Goal: Transaction & Acquisition: Obtain resource

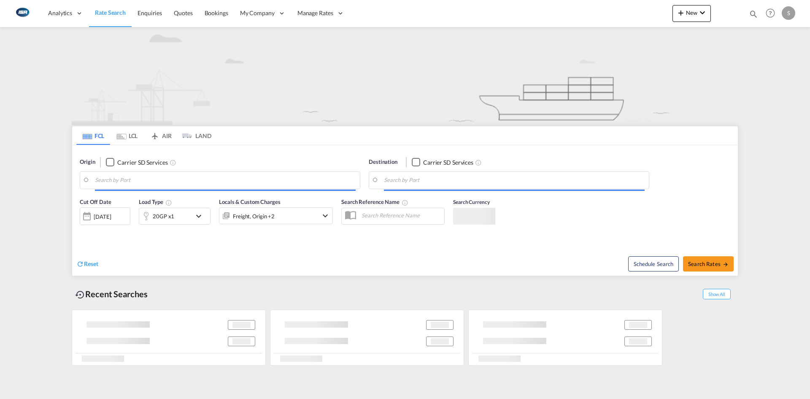
type input "[GEOGRAPHIC_DATA], [GEOGRAPHIC_DATA]"
type input "[GEOGRAPHIC_DATA], COCTG"
type input "[GEOGRAPHIC_DATA], [GEOGRAPHIC_DATA]"
type input "[GEOGRAPHIC_DATA], COCTG"
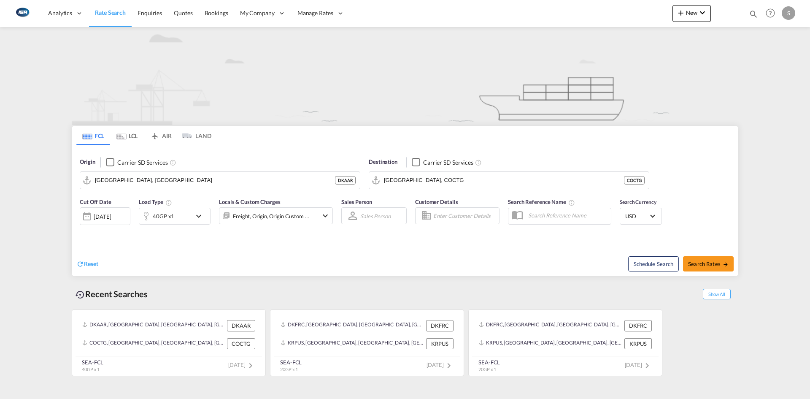
click at [198, 214] on md-icon "icon-chevron-down" at bounding box center [201, 216] width 14 height 10
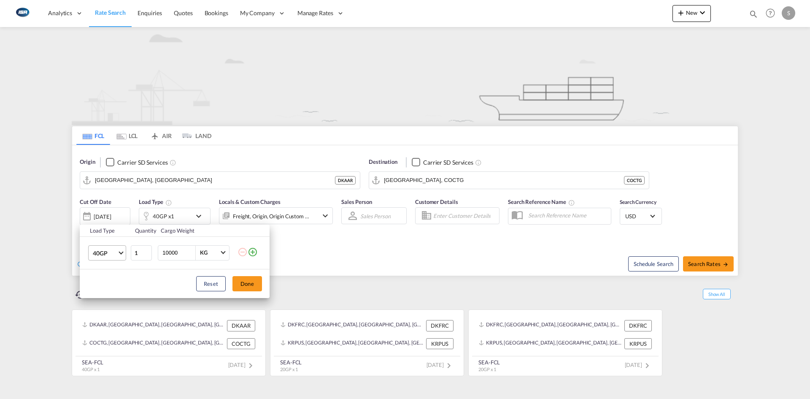
click at [116, 251] on span "40GP" at bounding box center [105, 253] width 24 height 8
click at [101, 229] on div "20GP" at bounding box center [100, 232] width 15 height 8
click at [135, 177] on div "Load Type Quantity Cargo Weight 20GP 1 10000 KG KG Load type addition is restri…" at bounding box center [405, 199] width 810 height 399
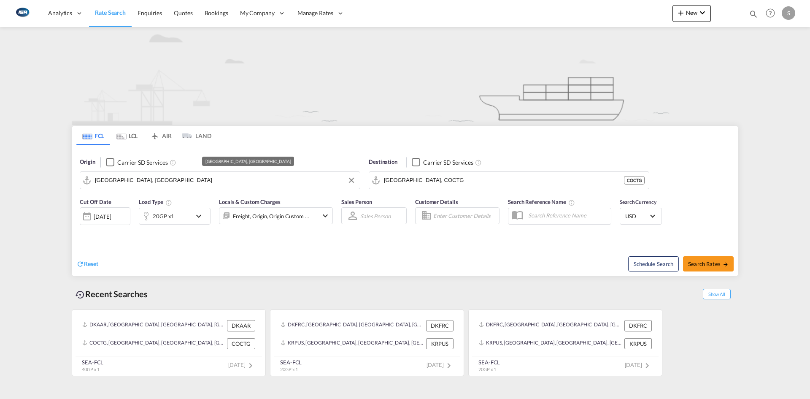
click at [135, 177] on input "[GEOGRAPHIC_DATA], [GEOGRAPHIC_DATA]" at bounding box center [225, 180] width 261 height 13
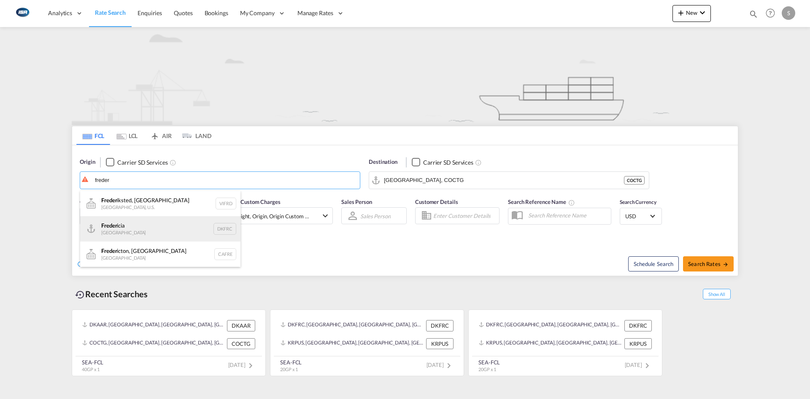
click at [141, 222] on div "Freder icia [GEOGRAPHIC_DATA] DKFRC" at bounding box center [160, 228] width 160 height 25
type input "[GEOGRAPHIC_DATA], DKFRC"
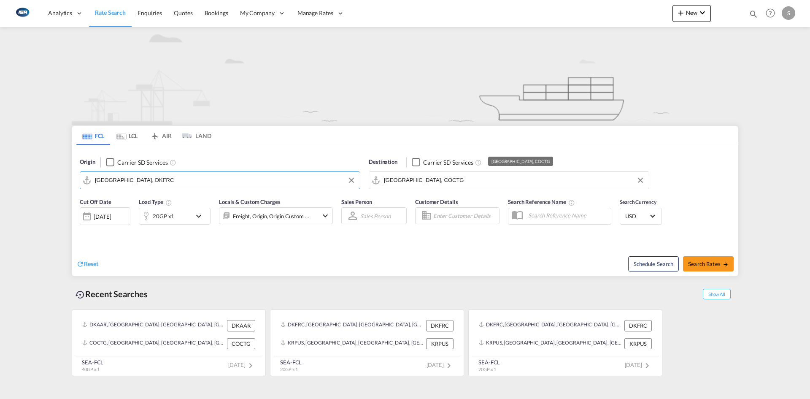
click at [460, 179] on input "[GEOGRAPHIC_DATA], COCTG" at bounding box center [514, 180] width 261 height 13
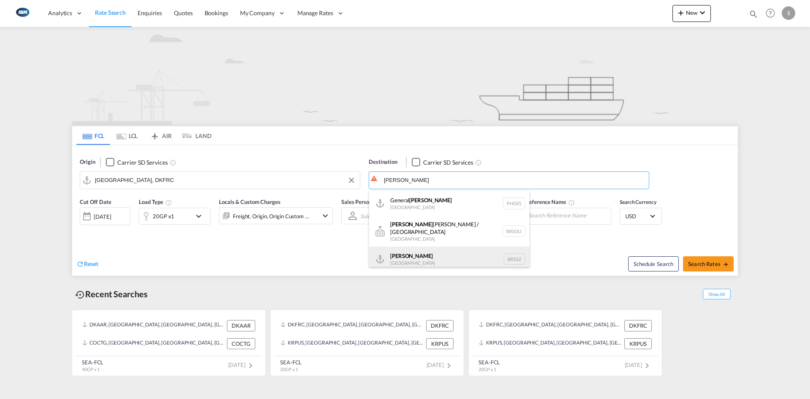
click at [439, 255] on div "[PERSON_NAME] [GEOGRAPHIC_DATA] BRSSZ" at bounding box center [449, 258] width 160 height 25
type input "Santos, BRSSZ"
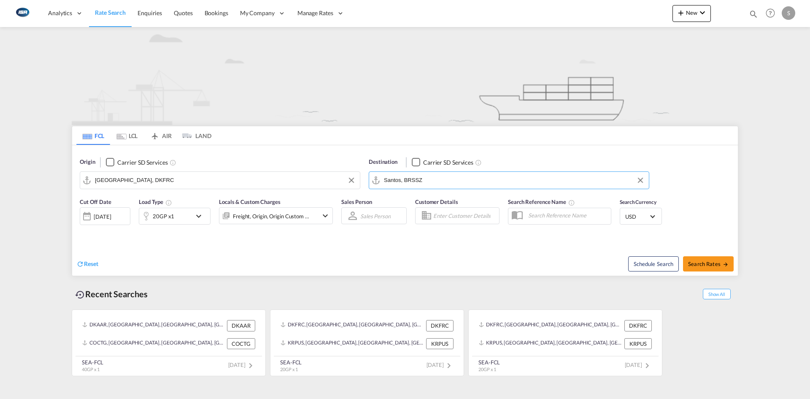
click at [650, 215] on md-select-value "USD" at bounding box center [641, 216] width 33 height 12
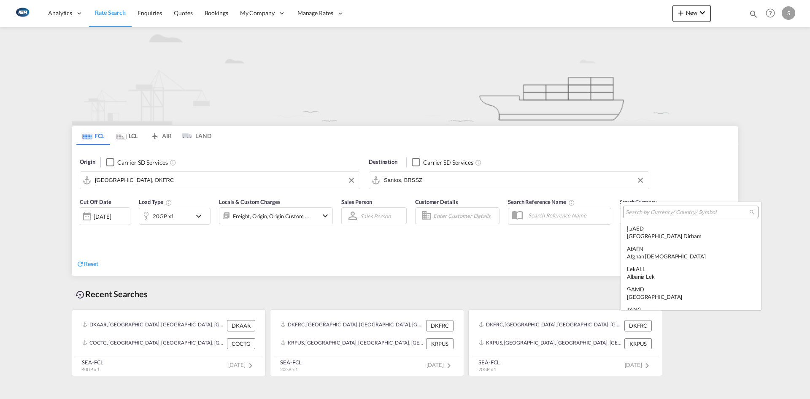
scroll to position [2913, 0]
click at [656, 211] on input "search" at bounding box center [688, 212] width 124 height 8
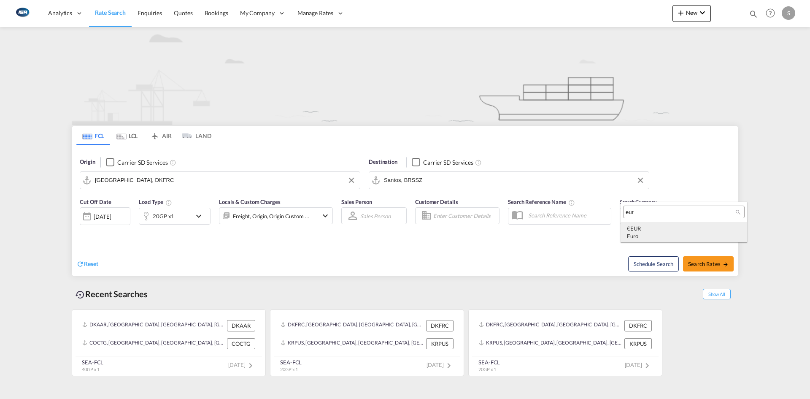
type input "eur"
click at [665, 239] on div "Euro" at bounding box center [684, 236] width 114 height 8
click at [701, 263] on span "Search Rates" at bounding box center [708, 263] width 41 height 7
type input "DKFRC to BRSSZ / [DATE]"
